Goal: Use online tool/utility: Use online tool/utility

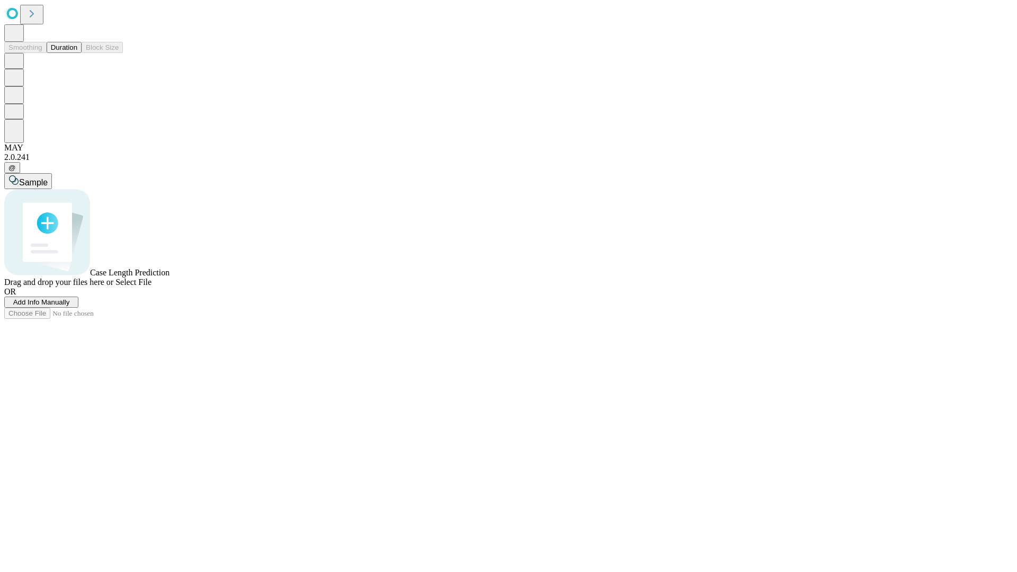
click at [77, 53] on button "Duration" at bounding box center [64, 47] width 35 height 11
click at [151, 287] on span "Select File" at bounding box center [133, 282] width 36 height 9
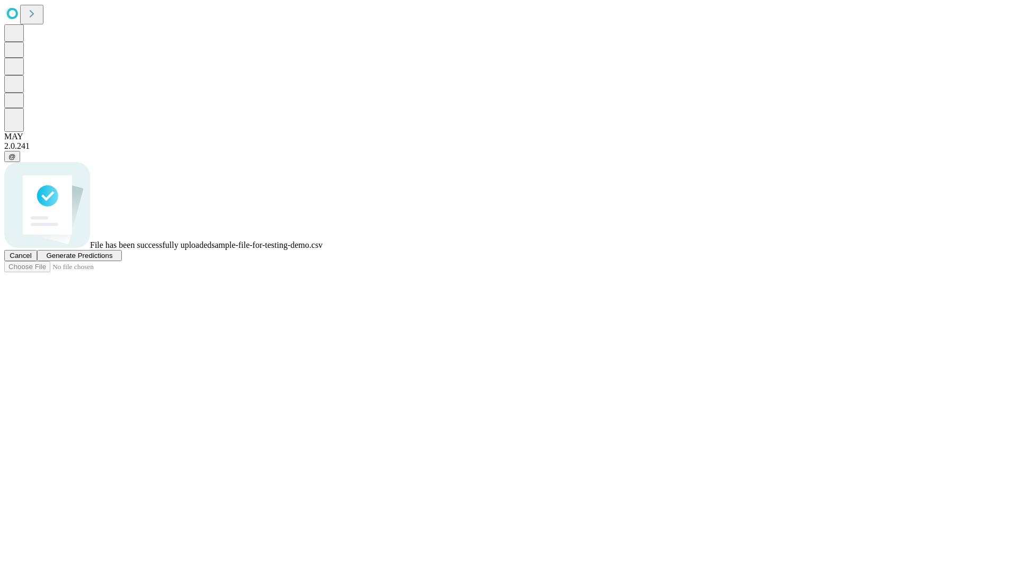
click at [112, 260] on span "Generate Predictions" at bounding box center [79, 256] width 66 height 8
